Goal: Find specific page/section: Find specific page/section

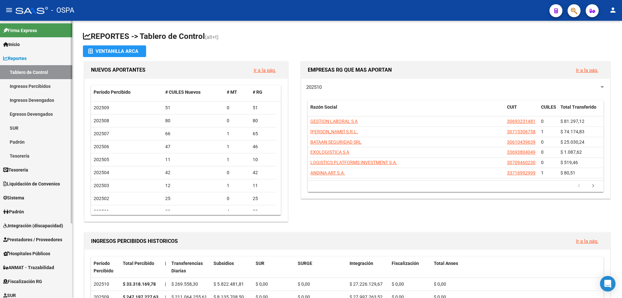
click at [24, 239] on span "Prestadores / Proveedores" at bounding box center [32, 239] width 59 height 7
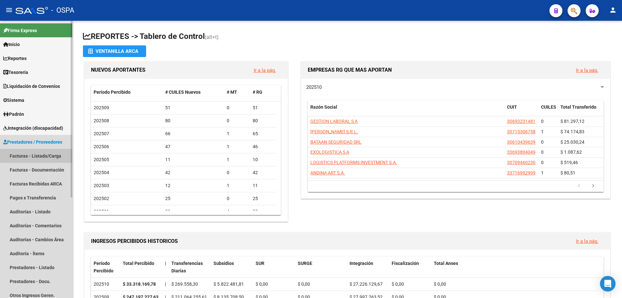
click at [26, 155] on link "Facturas - Listado/Carga" at bounding box center [36, 156] width 72 height 14
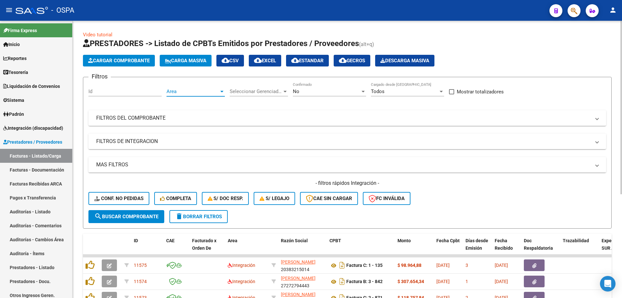
click at [181, 91] on span "Area" at bounding box center [192, 91] width 52 height 6
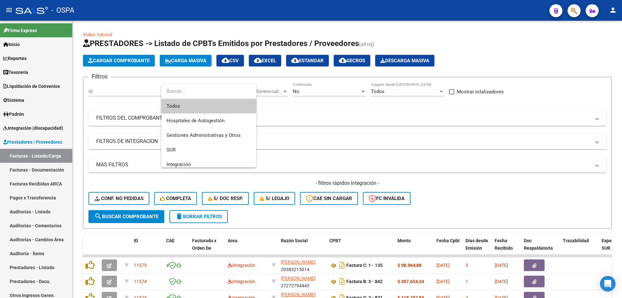
click at [185, 109] on span "Todos" at bounding box center [208, 106] width 85 height 15
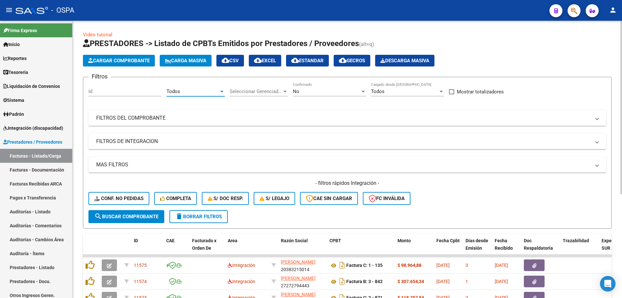
click at [254, 91] on span "Seleccionar Gerenciador" at bounding box center [256, 91] width 52 height 6
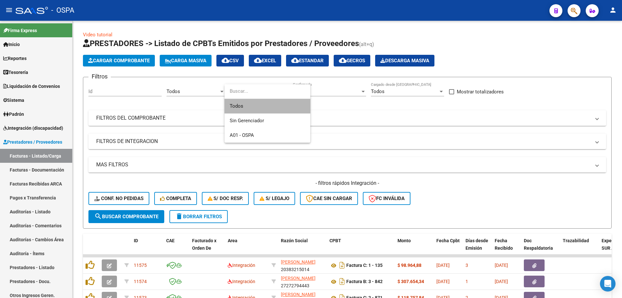
click at [244, 105] on span "Todos" at bounding box center [267, 106] width 75 height 15
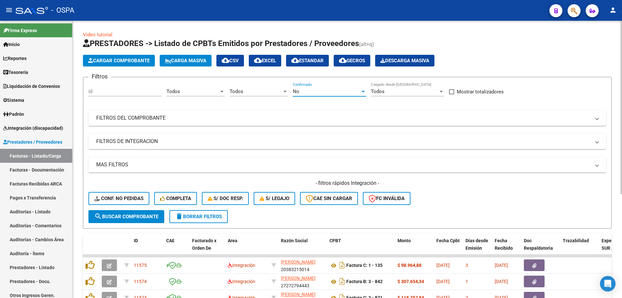
click at [311, 93] on div "No" at bounding box center [326, 91] width 67 height 6
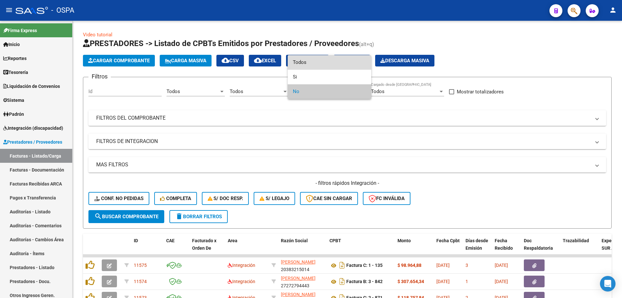
click at [315, 64] on span "Todos" at bounding box center [329, 62] width 73 height 15
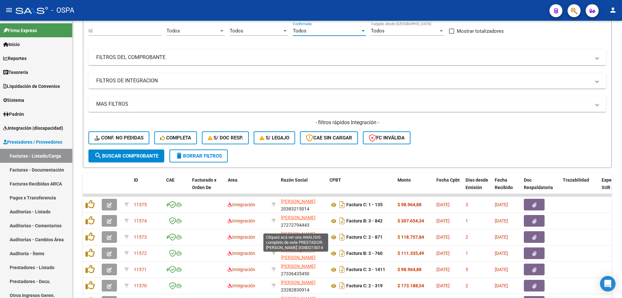
scroll to position [32, 0]
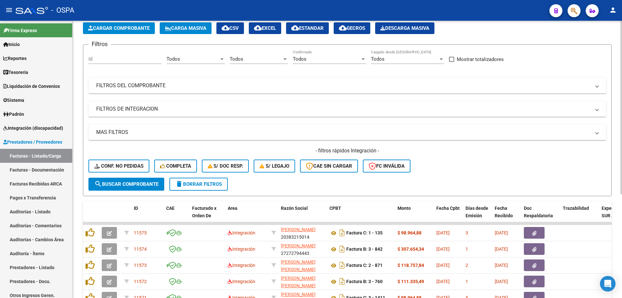
click at [462, 157] on div "- filtros rápidos Integración - Conf. no pedidas Completa S/ Doc Resp. S/ legaj…" at bounding box center [347, 162] width 518 height 30
